Goal: Task Accomplishment & Management: Manage account settings

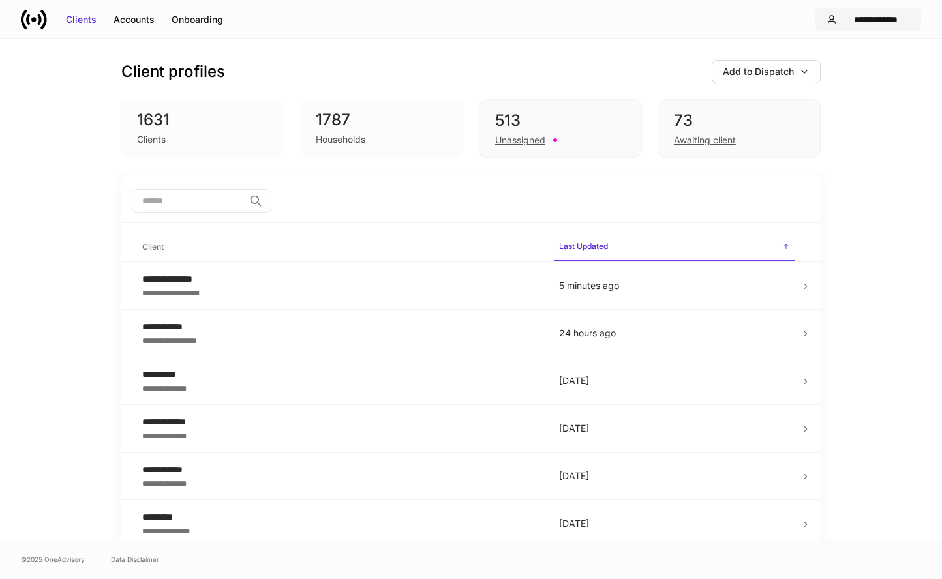
click at [855, 16] on div "**********" at bounding box center [876, 19] width 69 height 13
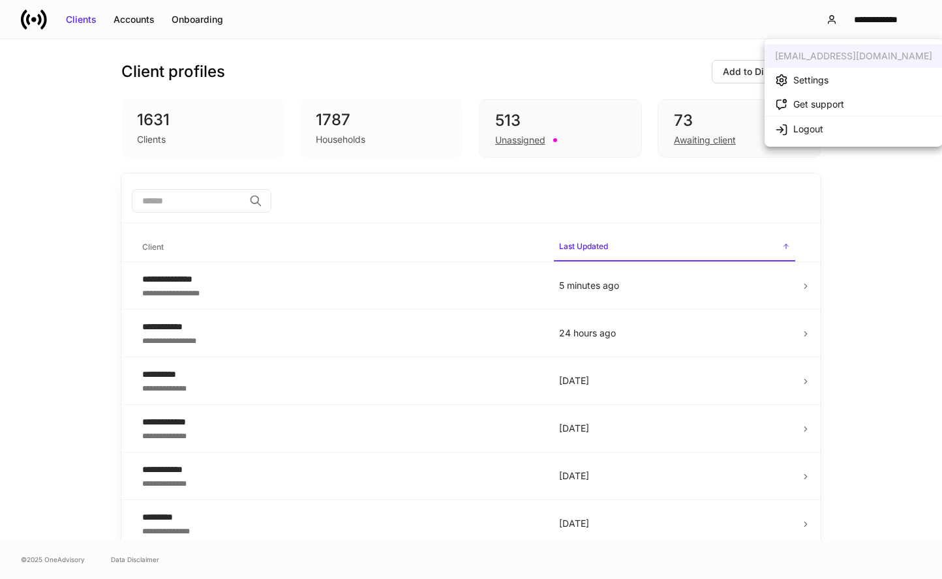
click at [832, 82] on li "Settings" at bounding box center [854, 80] width 178 height 24
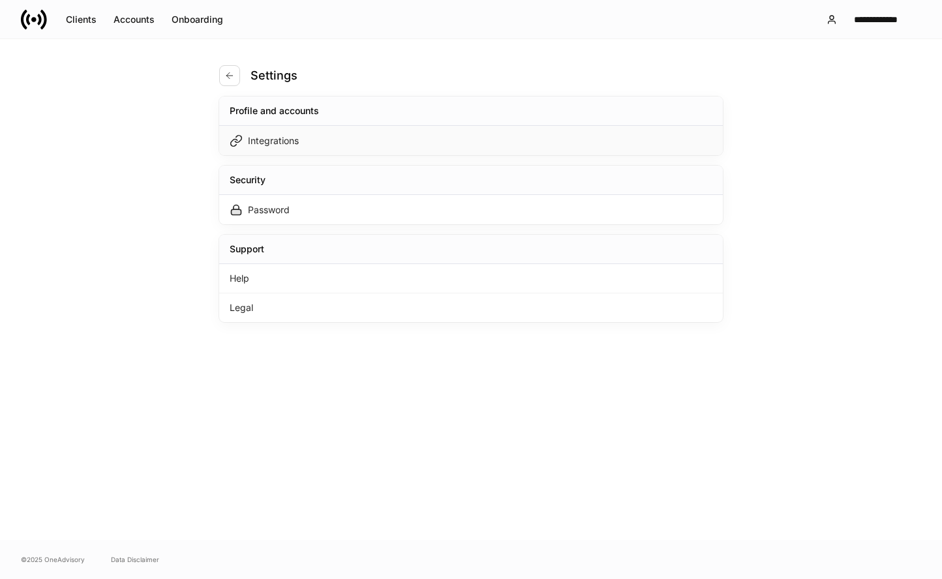
click at [389, 138] on div "Integrations" at bounding box center [471, 140] width 504 height 29
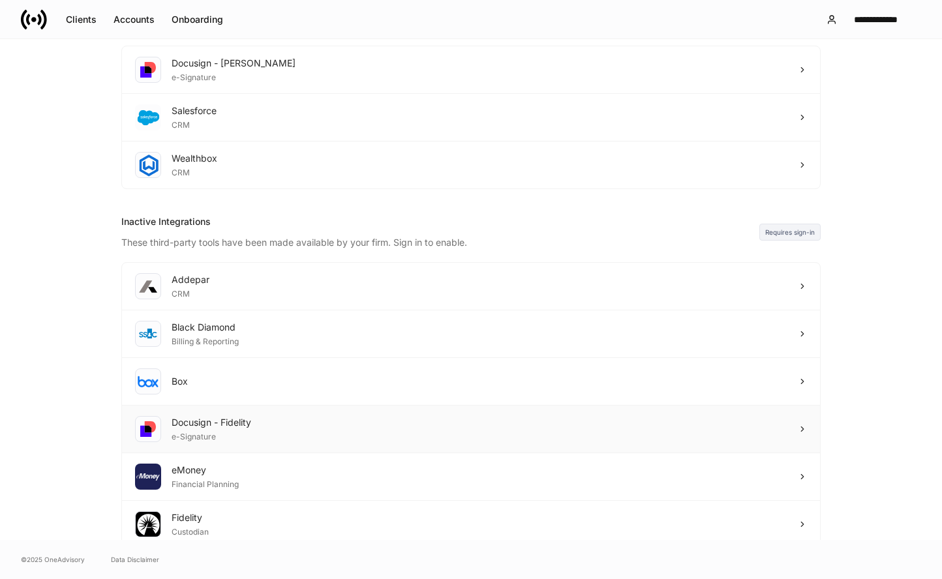
scroll to position [99, 0]
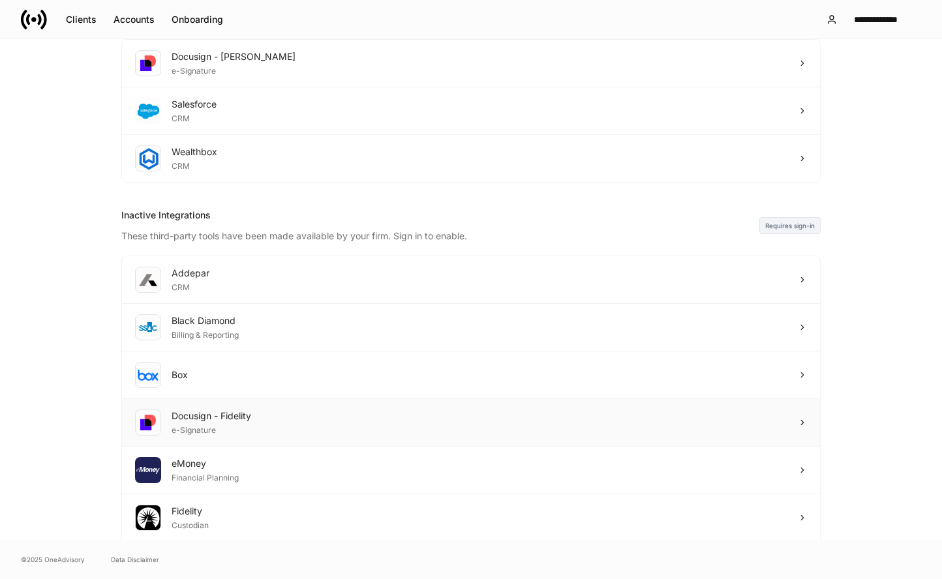
click at [251, 433] on div "e-Signature" at bounding box center [212, 429] width 80 height 13
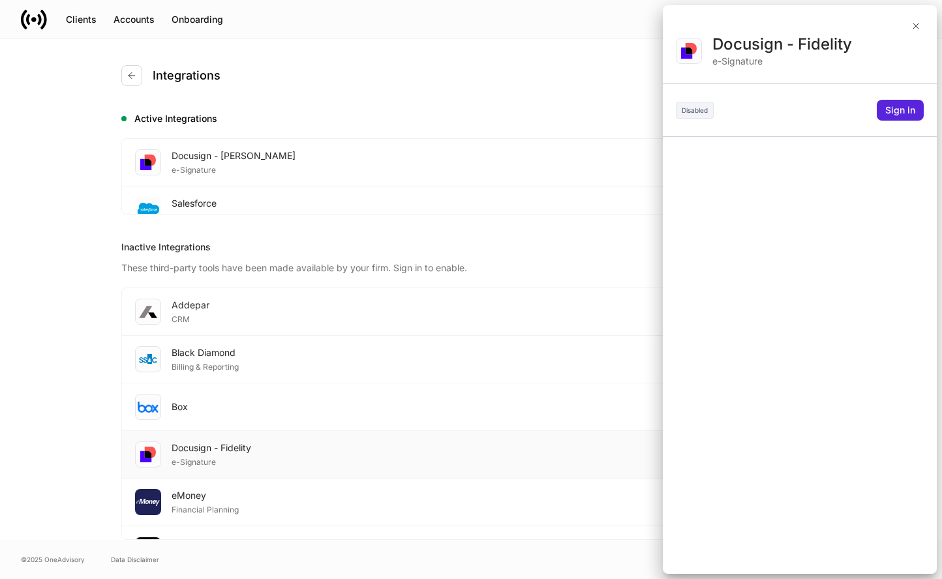
scroll to position [0, 0]
click at [915, 23] on icon "button" at bounding box center [916, 26] width 10 height 10
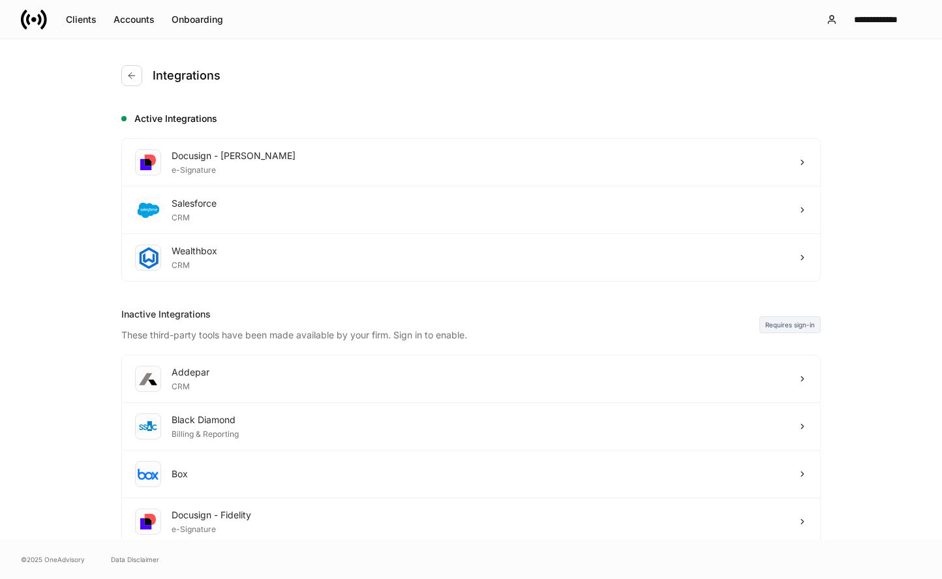
click at [35, 14] on icon at bounding box center [34, 20] width 26 height 26
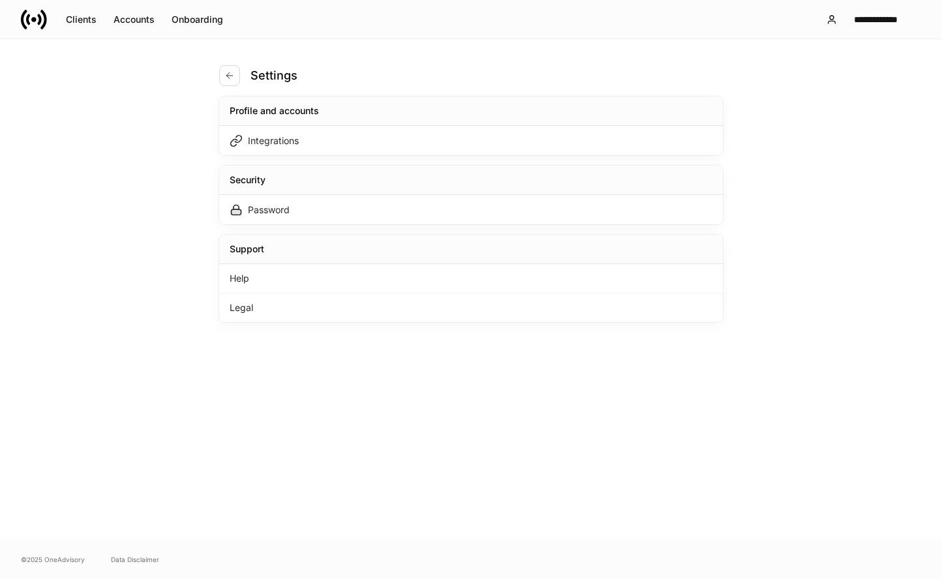
click at [44, 23] on icon at bounding box center [43, 19] width 7 height 20
